Goal: Obtain resource: Download file/media

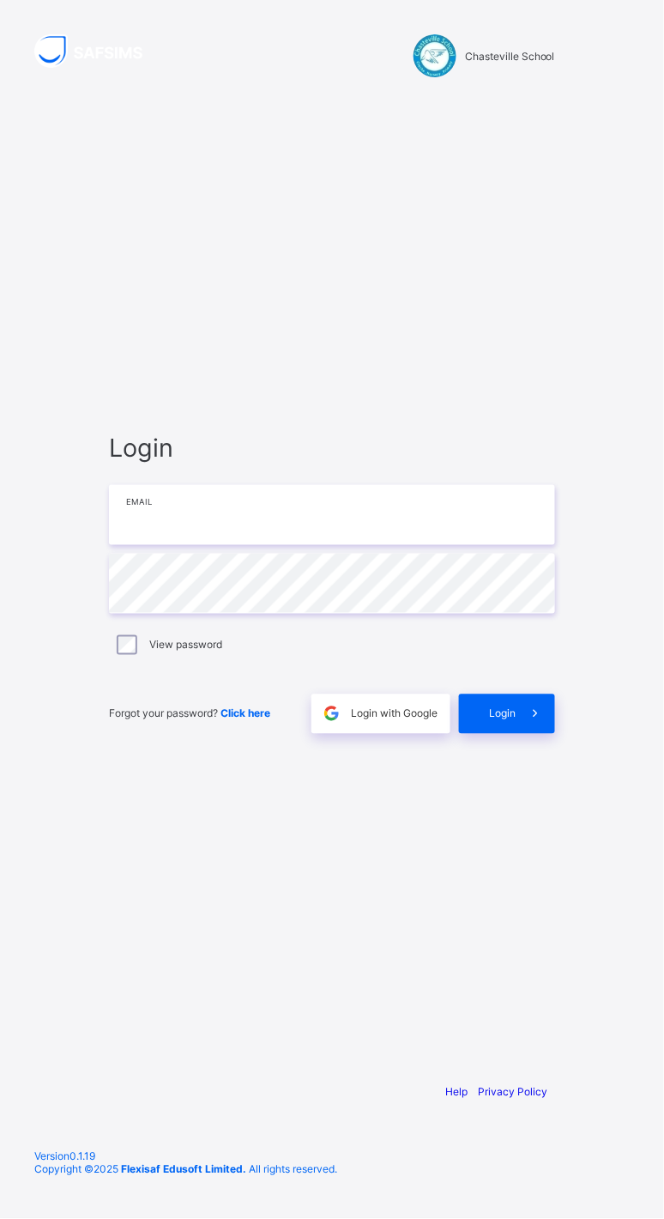
type input "**********"
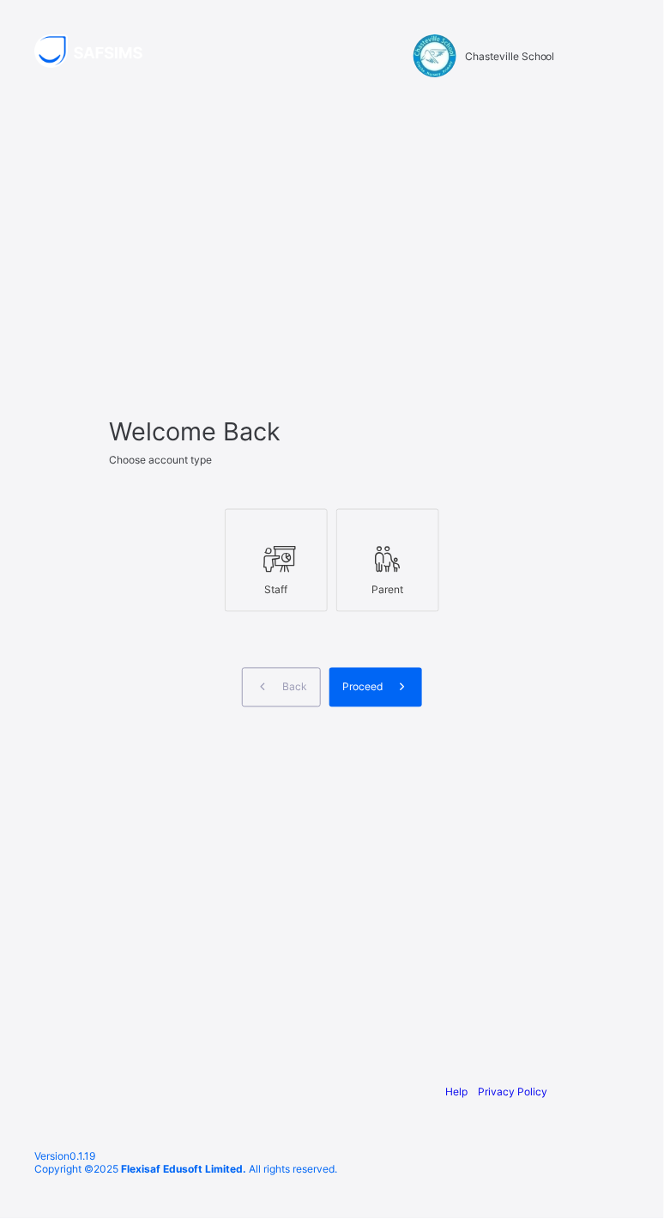
click at [266, 575] on icon at bounding box center [276, 559] width 36 height 31
click at [378, 707] on div "Proceed" at bounding box center [376, 687] width 93 height 39
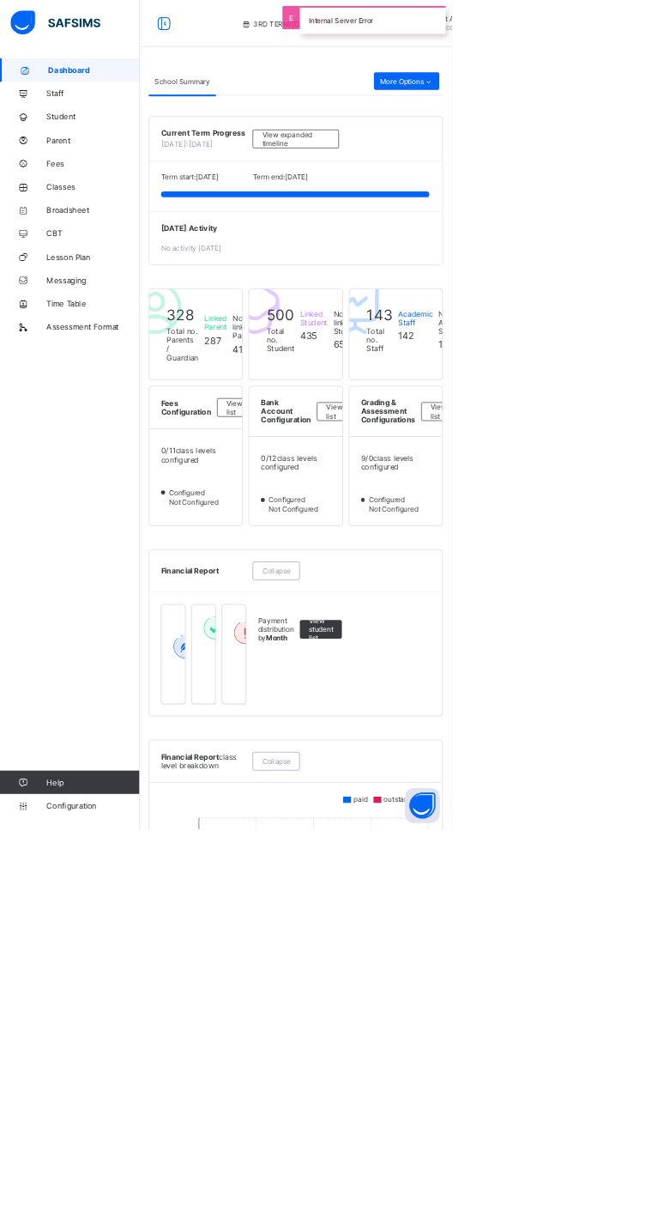
click at [92, 314] on span "Broadsheet" at bounding box center [137, 309] width 137 height 14
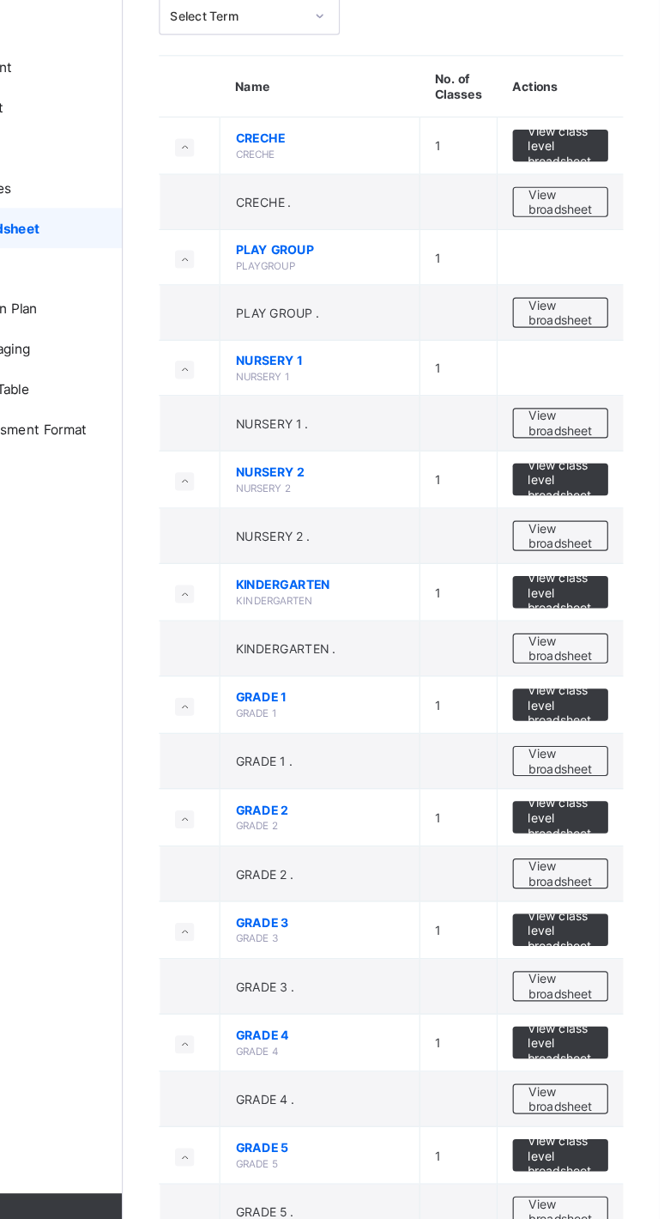
click at [575, 760] on span "View broadsheet" at bounding box center [580, 764] width 54 height 26
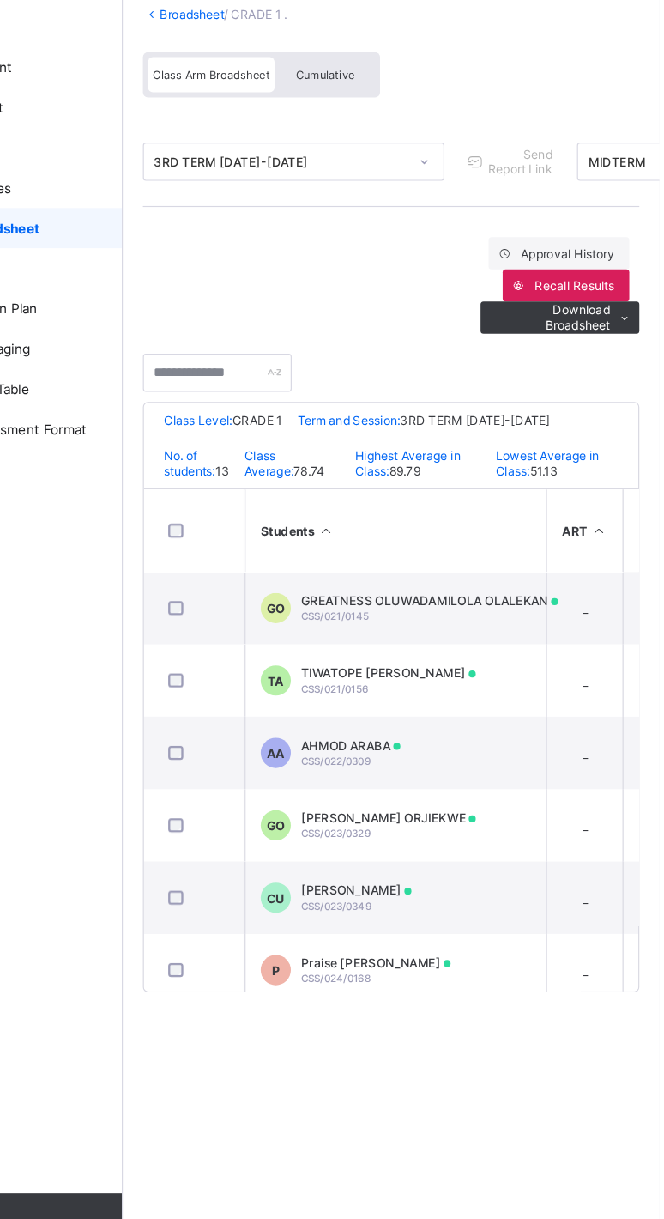
scroll to position [0, 94]
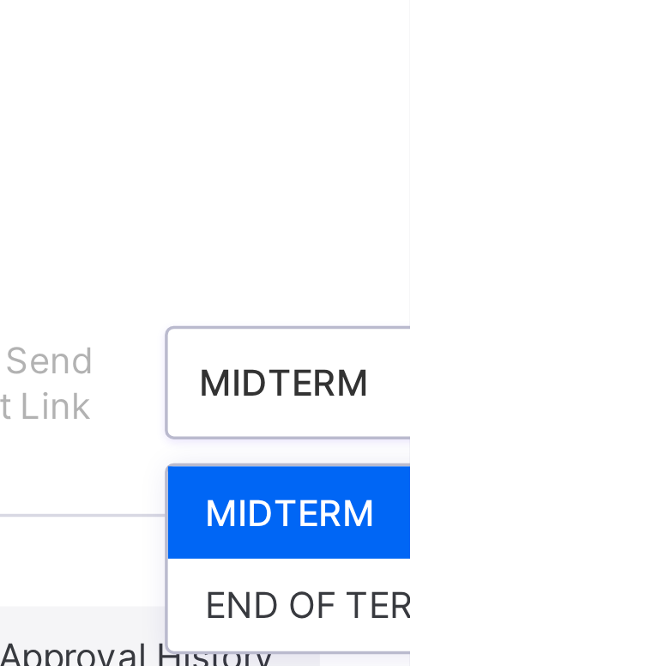
click at [653, 309] on div "END OF TERM" at bounding box center [647, 316] width 104 height 27
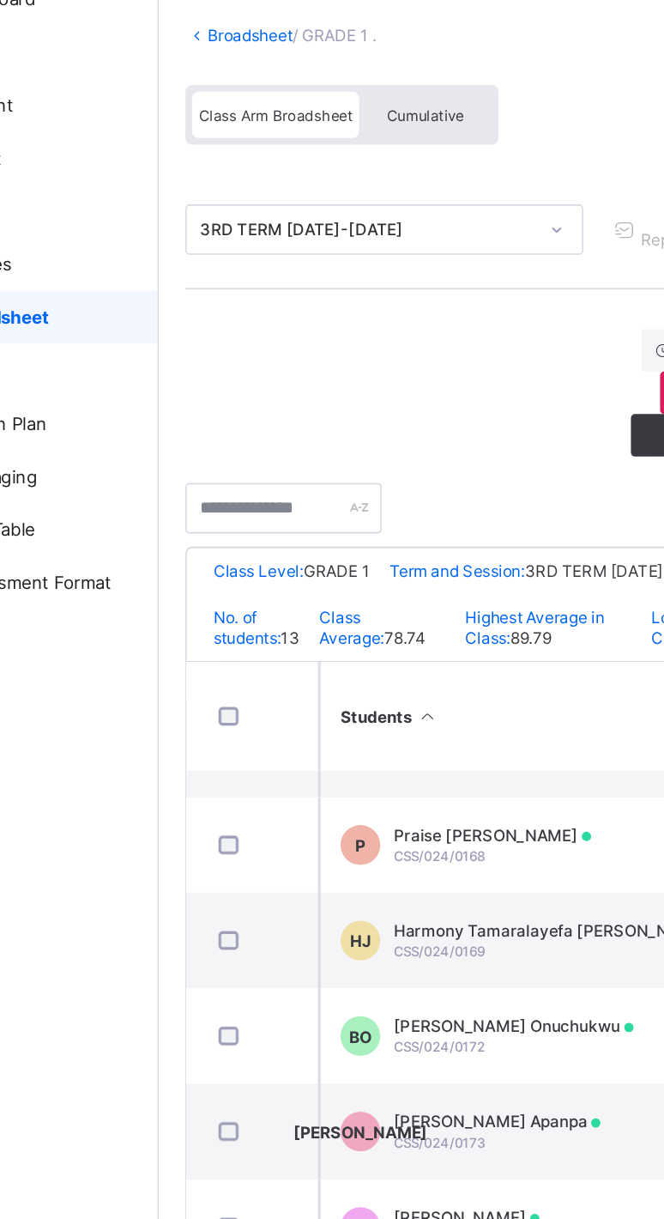
scroll to position [292, 120]
click at [415, 774] on span "[PERSON_NAME] Onuchukwu" at bounding box center [435, 767] width 155 height 13
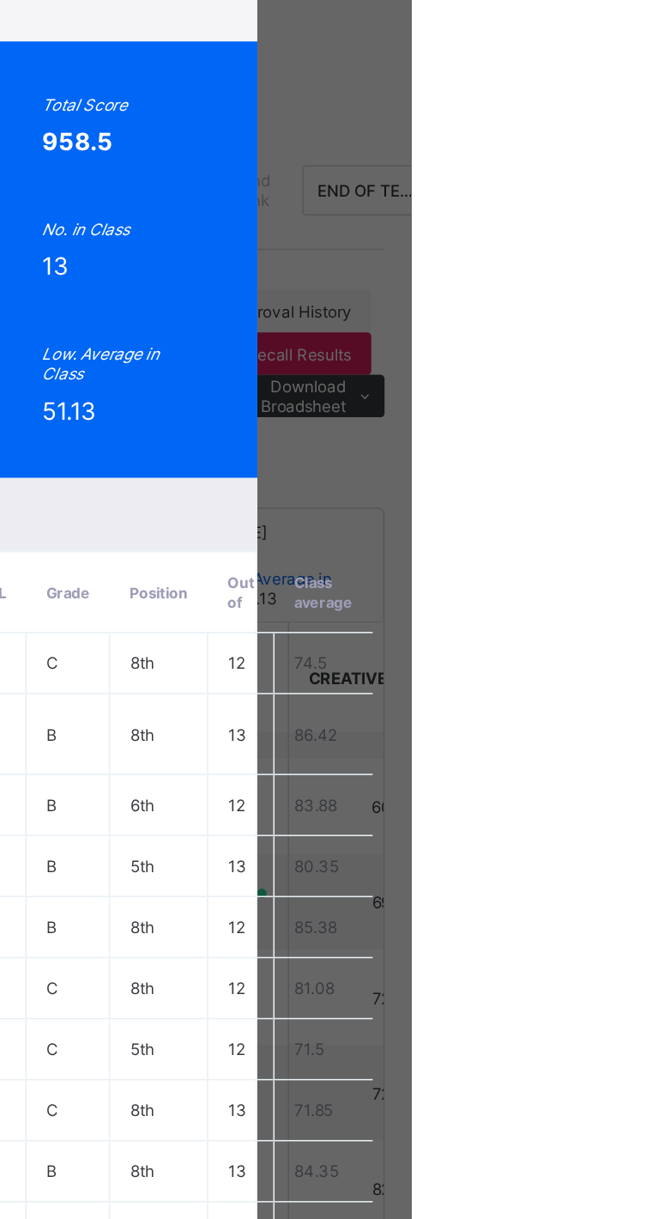
click at [663, 112] on span "View Reportsheet" at bounding box center [628, 100] width 76 height 26
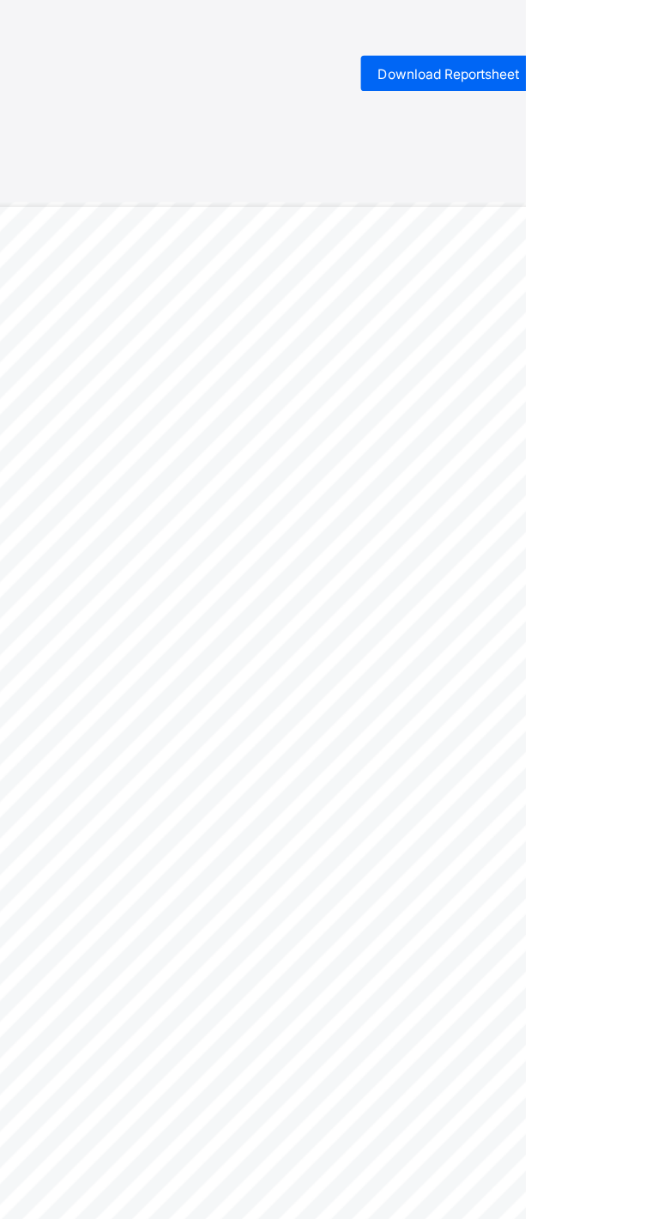
click at [611, 51] on span "Download Reportsheet" at bounding box center [605, 57] width 110 height 13
